Goal: Task Accomplishment & Management: Manage account settings

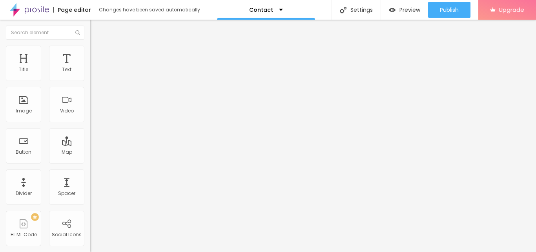
drag, startPoint x: 51, startPoint y: 87, endPoint x: 4, endPoint y: 90, distance: 46.4
click at [90, 90] on div "Address [GEOGRAPHIC_DATA] Align 15 Zoom" at bounding box center [135, 139] width 90 height 157
paste input "Godrej Doddaballapur [GEOGRAPHIC_DATA]"
type input "Godrej Doddaballapur [GEOGRAPHIC_DATA]"
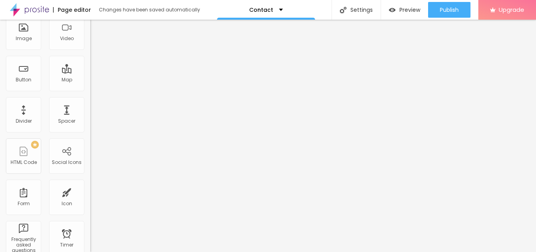
scroll to position [0, 0]
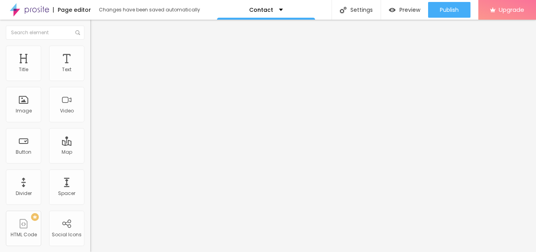
drag, startPoint x: 44, startPoint y: 108, endPoint x: 10, endPoint y: 111, distance: 33.9
click at [90, 243] on input "Conversar no WhatsApp" at bounding box center [137, 247] width 94 height 8
click at [90, 243] on input "WhatsApp" at bounding box center [137, 247] width 94 height 8
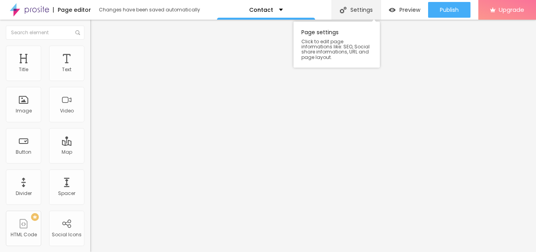
type input "WhatsApp Me"
click at [367, 12] on div "Settings" at bounding box center [356, 10] width 49 height 20
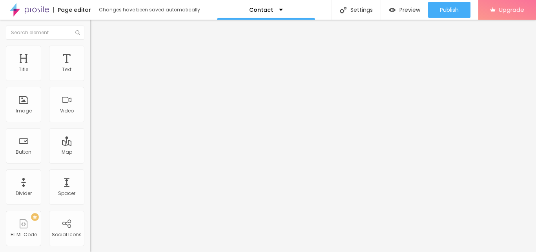
drag, startPoint x: 335, startPoint y: 155, endPoint x: 167, endPoint y: 155, distance: 168.3
paste input "odrej Plots in [GEOGRAPHIC_DATA] ☎️ 9958125633, Projects in [GEOGRAPHIC_DATA]"
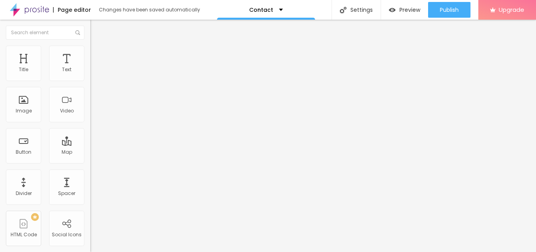
type input "Godrej Plots in [GEOGRAPHIC_DATA] ☎️ 9958125633, Projects in [GEOGRAPHIC_DATA]"
drag, startPoint x: 325, startPoint y: 115, endPoint x: 129, endPoint y: 121, distance: 195.5
paste textarea "Doddaballapur's appeal as a real estate destination stems from its excellent co…"
drag, startPoint x: 277, startPoint y: 86, endPoint x: 182, endPoint y: 87, distance: 95.7
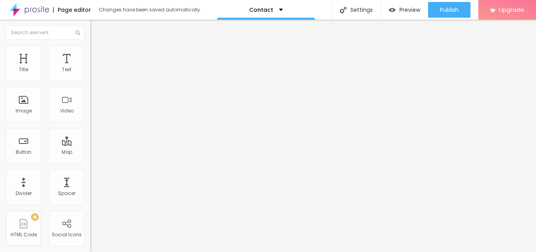
drag, startPoint x: 241, startPoint y: 125, endPoint x: 188, endPoint y: 125, distance: 52.6
paste textarea "Godrej Plots in [GEOGRAPHIC_DATA]"
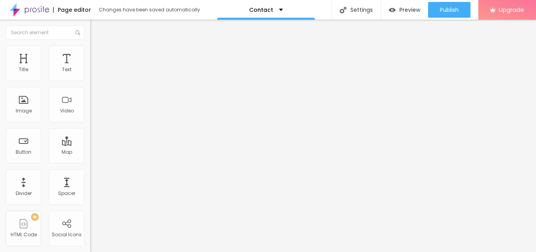
scroll to position [94, 0]
type textarea "Godrej Plots in [GEOGRAPHIC_DATA] appeal as a real estate destination stems fro…"
paste textarea "Godrej Plots Doddaballapur, Godrej Plots [GEOGRAPHIC_DATA], Godrej Plots Doddab…"
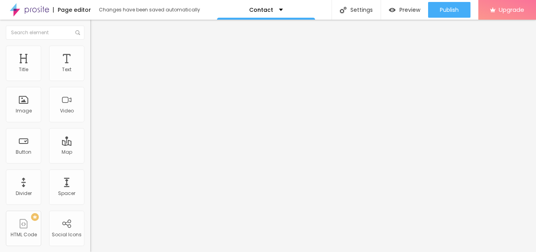
type textarea "Godrej Plots Doddaballapur, Godrej Plots [GEOGRAPHIC_DATA], Godrej Plots Doddab…"
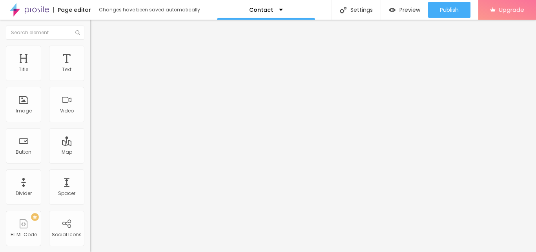
drag, startPoint x: 321, startPoint y: 173, endPoint x: 159, endPoint y: 172, distance: 162.1
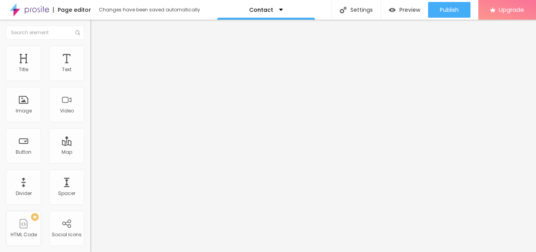
paste textarea "Godrej Plots Doddaballapur, Godrej Plots [GEOGRAPHIC_DATA], Godrej Plots Doddab…"
paste textarea "Doddaballapur's appeal as a real estate destination stems from its excellent co…"
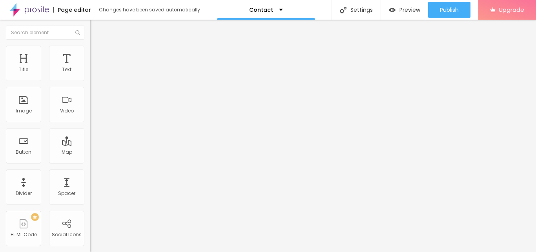
drag, startPoint x: 233, startPoint y: 131, endPoint x: 316, endPoint y: 134, distance: 83.2
drag, startPoint x: 237, startPoint y: 170, endPoint x: 166, endPoint y: 170, distance: 70.6
paste textarea "Godrej Plots"
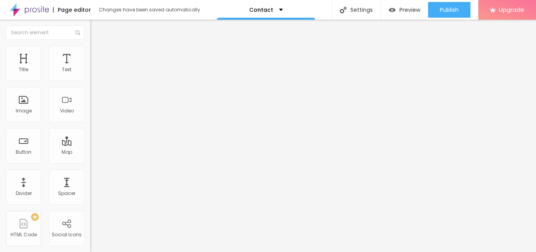
type textarea "Godrej Plots Doddaballapur's appeal as a real estate destination stems from its…"
drag, startPoint x: 322, startPoint y: 131, endPoint x: 145, endPoint y: 132, distance: 177.4
paste input "odrej Plots in [GEOGRAPHIC_DATA] ☎️ 9958125633, Projects in [GEOGRAPHIC_DATA]"
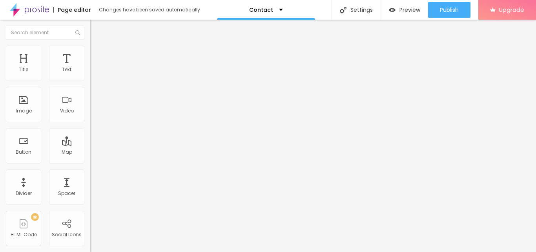
type input "Godrej Plots in [GEOGRAPHIC_DATA] ☎️ 9958125633, Projects in [GEOGRAPHIC_DATA]"
click at [278, 10] on div "Contact" at bounding box center [266, 9] width 34 height 5
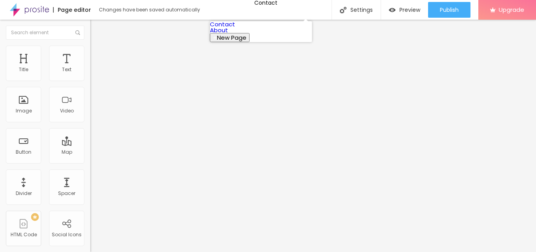
click at [228, 34] on link "About" at bounding box center [219, 30] width 18 height 8
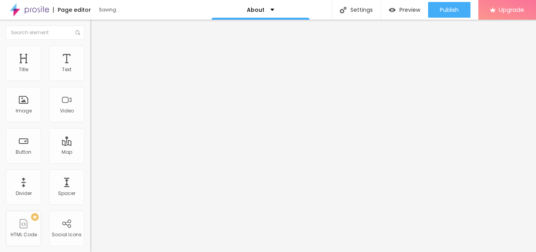
click at [90, 67] on span "Change image" at bounding box center [111, 64] width 42 height 7
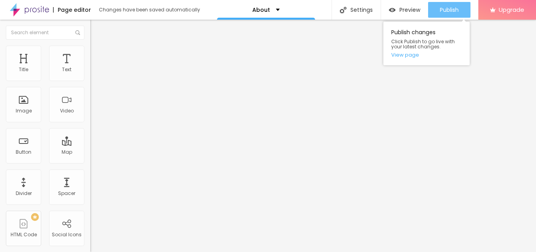
click at [451, 7] on span "Publish" at bounding box center [449, 10] width 19 height 6
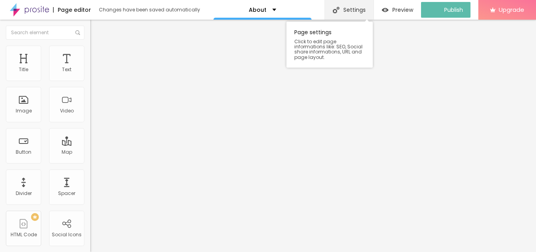
click at [368, 9] on div "Settings" at bounding box center [349, 10] width 49 height 20
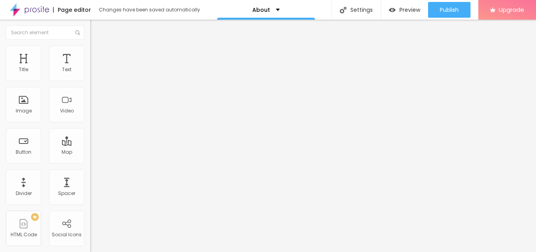
drag, startPoint x: 330, startPoint y: 159, endPoint x: 123, endPoint y: 157, distance: 207.6
paste input "Godrej Plots Bangalore,"
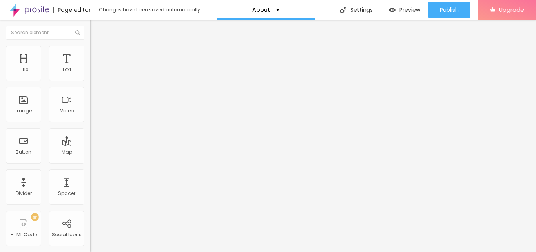
type input "Godrej Plots Bangalore, Godrej Plots Doddaballapur"
drag, startPoint x: 323, startPoint y: 155, endPoint x: 152, endPoint y: 156, distance: 170.7
paste textarea "Investing in a plot at Godrej Plots Doddaballapur means securing a piece of lan…"
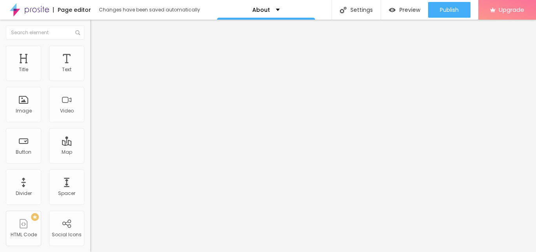
type textarea "Investing in a plot at Godrej Plots Doddaballapur means securing a piece of lan…"
paste textarea "Godrej Plots Doddaballapur, Godrej Plots [GEOGRAPHIC_DATA], Godrej Plots Doddab…"
type textarea "Godrej Plots Doddaballapur, Godrej Plots [GEOGRAPHIC_DATA], Godrej Plots Doddab…"
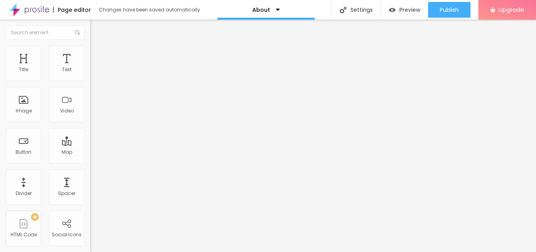
drag, startPoint x: 292, startPoint y: 128, endPoint x: 187, endPoint y: 102, distance: 108.4
drag, startPoint x: 342, startPoint y: 175, endPoint x: 139, endPoint y: 168, distance: 203.4
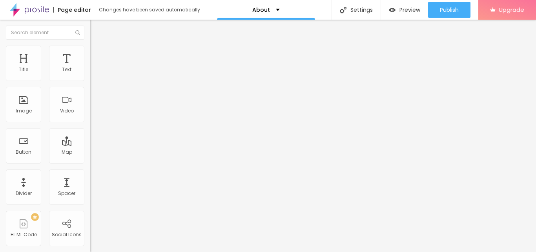
paste textarea "Investing in a plot at Godrej Plots Doddaballapur means securing a piece of lan…"
type textarea "Investing in a plot at Godrej Plots Doddaballapur means securing a piece of lan…"
drag, startPoint x: 354, startPoint y: 86, endPoint x: 192, endPoint y: 89, distance: 161.3
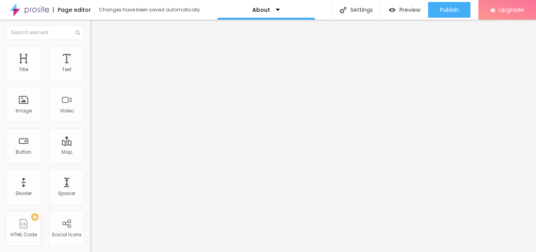
drag, startPoint x: 310, startPoint y: 132, endPoint x: 156, endPoint y: 131, distance: 154.2
paste input "Godrej Plots Bangalore,"
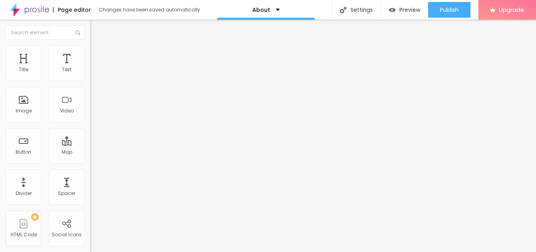
scroll to position [0, 0]
type input "Godrej Plots Bangalore, Godrej Plots Doddaballapur"
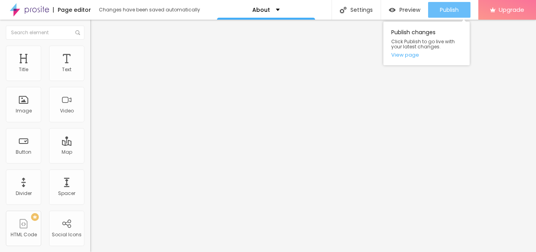
click at [450, 12] on span "Publish" at bounding box center [449, 10] width 19 height 6
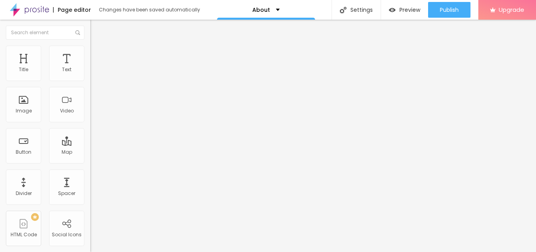
click at [96, 29] on img "button" at bounding box center [99, 29] width 6 height 6
